Goal: Task Accomplishment & Management: Complete application form

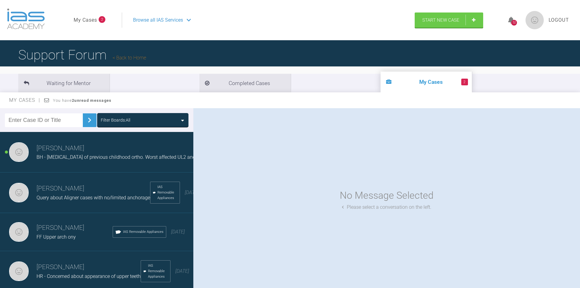
click at [93, 157] on span "BH - [MEDICAL_DATA] of previous childhood ortho. Worst affected UL2 and LL2" at bounding box center [121, 157] width 168 height 6
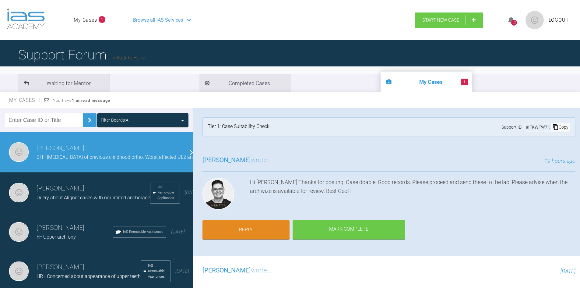
click at [176, 18] on span "Browse all IAS Services" at bounding box center [158, 20] width 50 height 8
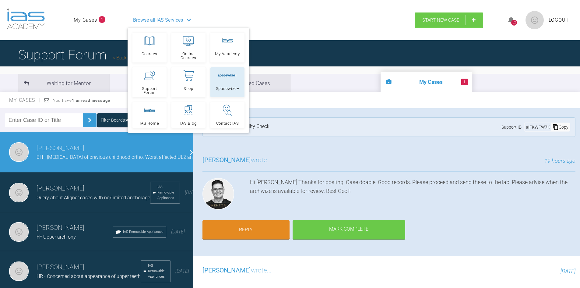
click at [232, 81] on link "Spacewize+" at bounding box center [227, 82] width 34 height 30
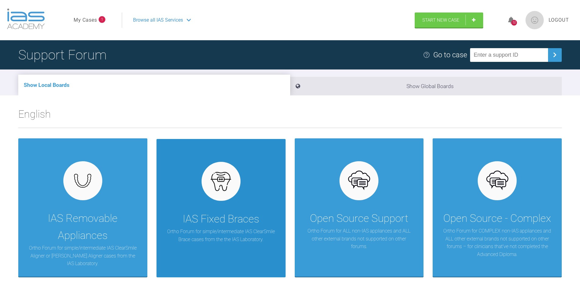
scroll to position [30, 0]
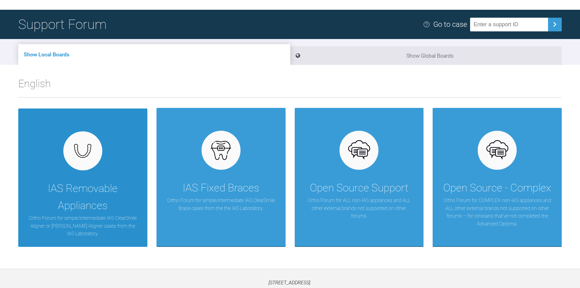
click at [85, 195] on div "IAS Removable Appliances" at bounding box center [82, 197] width 111 height 34
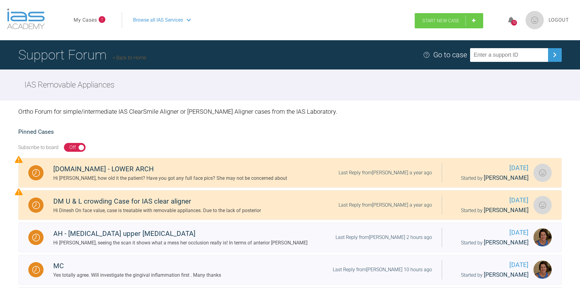
click at [435, 21] on span "Start New Case" at bounding box center [440, 20] width 37 height 5
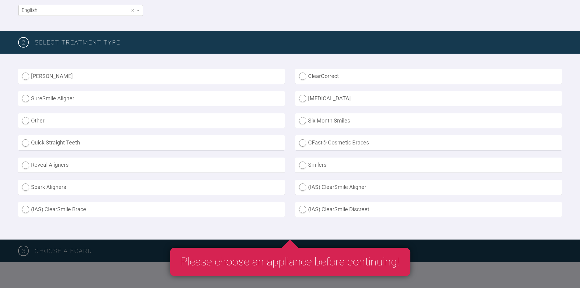
scroll to position [152, 0]
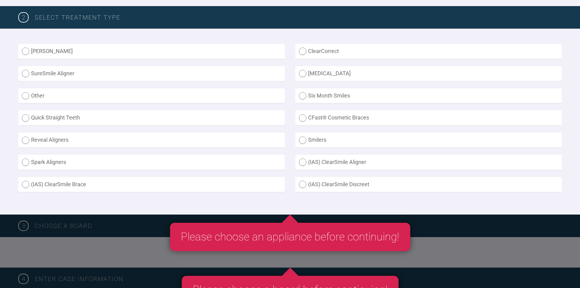
click at [330, 164] on label "(IAS) ClearSmile Aligner" at bounding box center [428, 162] width 266 height 15
radio Aligner "true"
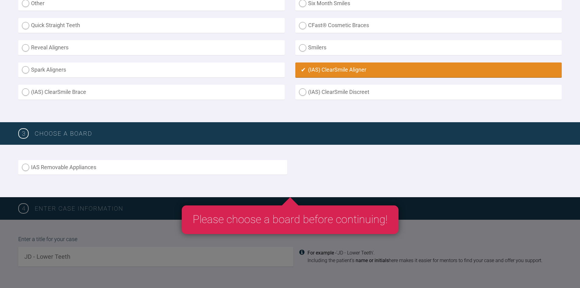
scroll to position [274, 0]
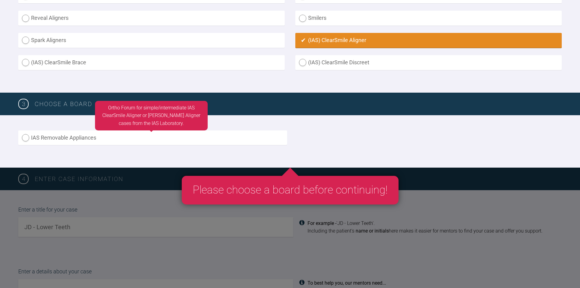
click at [26, 137] on label "IAS Removable Appliances" at bounding box center [152, 137] width 269 height 15
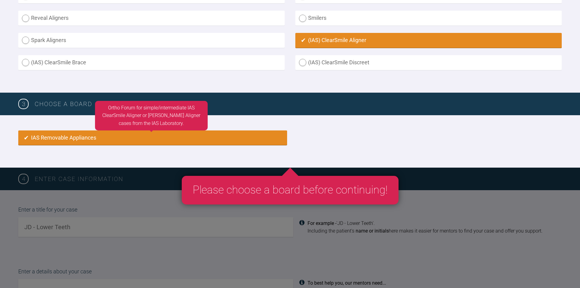
radio input "true"
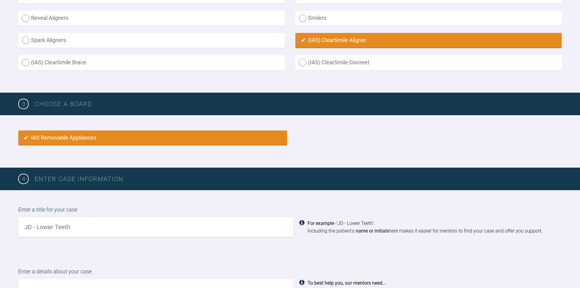
scroll to position [405, 0]
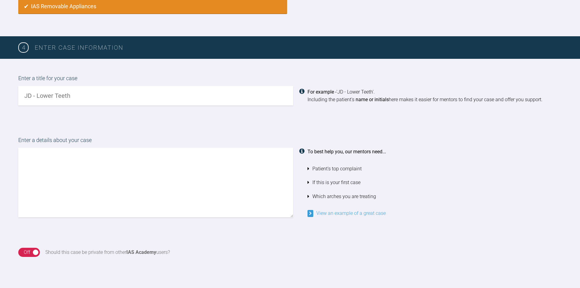
click at [88, 92] on input "text" at bounding box center [155, 95] width 275 height 19
click at [63, 95] on input "MMcQ - is lowr aligner only an option?" at bounding box center [155, 95] width 275 height 19
type input "MMcQ - is lower aligner only an option?"
click at [43, 160] on textarea at bounding box center [155, 182] width 275 height 69
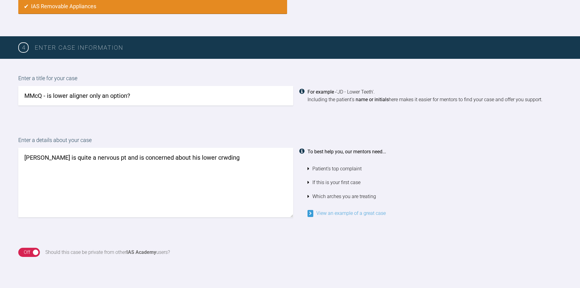
click at [192, 157] on textarea "[PERSON_NAME] is quite a nervous pt and is concerned about his lower crwding" at bounding box center [155, 182] width 275 height 69
click at [213, 154] on textarea "[PERSON_NAME] is quite a nervous pt and is concerned about his lower crowding" at bounding box center [155, 182] width 275 height 69
click at [125, 166] on textarea "[PERSON_NAME] is quite a nervous pt and is concerned about his lower crowding. …" at bounding box center [155, 182] width 275 height 69
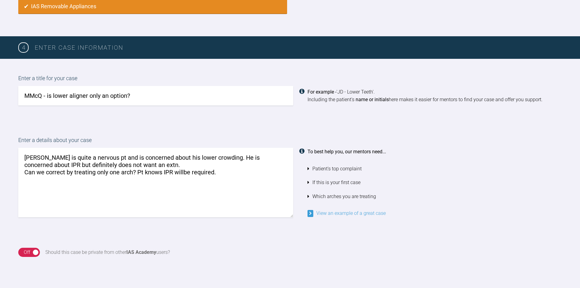
click at [184, 172] on textarea "[PERSON_NAME] is quite a nervous pt and is concerned about his lower crowding. …" at bounding box center [155, 182] width 275 height 69
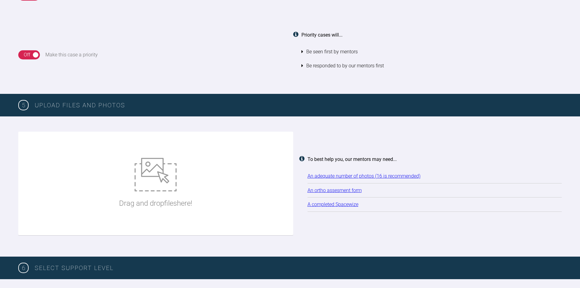
scroll to position [679, 0]
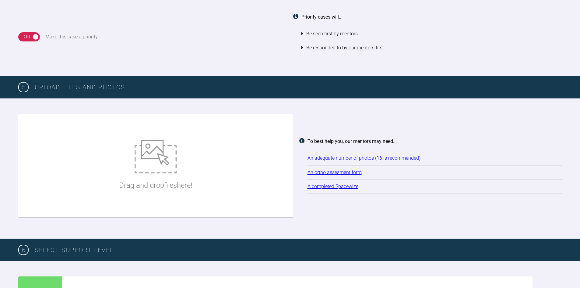
type textarea "[PERSON_NAME] is quite a nervous pt and is concerned about his lower crowding. …"
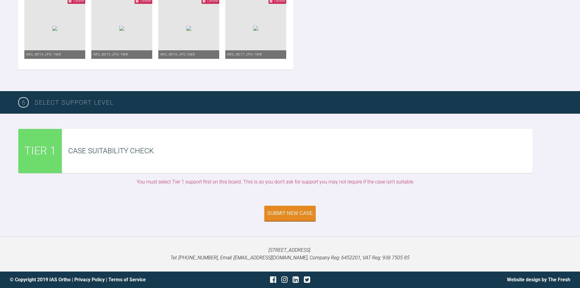
scroll to position [1264, 0]
click at [291, 211] on div "Submit New Case" at bounding box center [290, 213] width 46 height 5
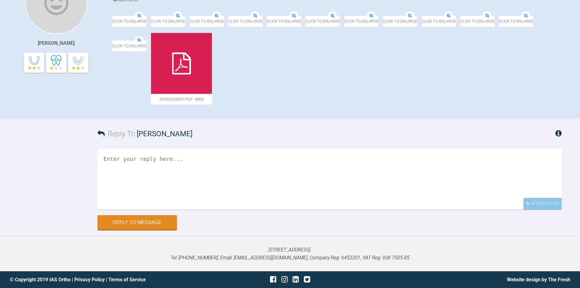
scroll to position [263, 0]
